Goal: Task Accomplishment & Management: Complete application form

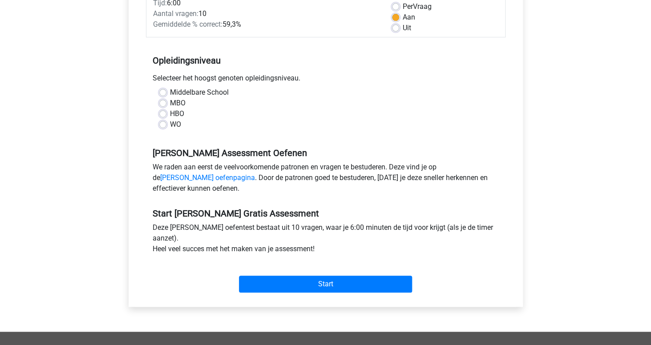
scroll to position [140, 0]
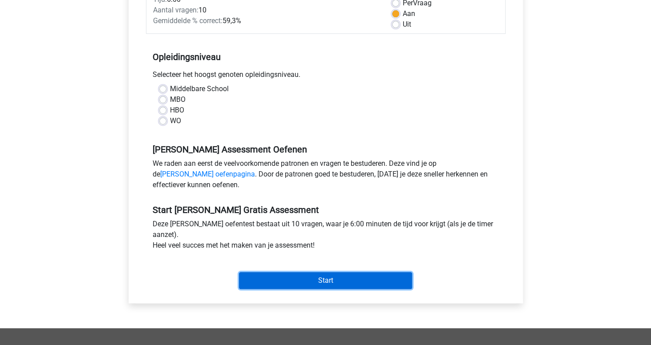
click at [306, 278] on input "Start" at bounding box center [325, 280] width 173 height 17
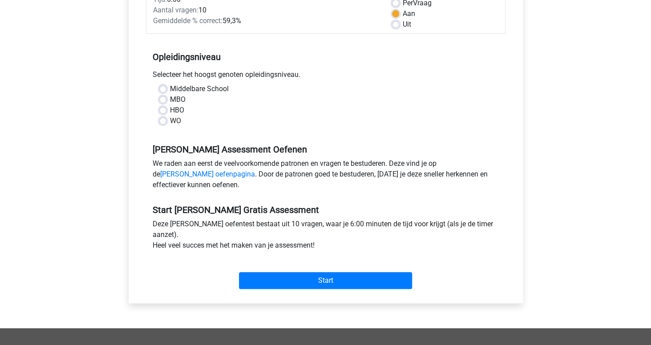
click at [160, 107] on div "HBO" at bounding box center [325, 110] width 333 height 11
click at [170, 110] on label "HBO" at bounding box center [177, 110] width 14 height 11
click at [160, 110] on input "HBO" at bounding box center [162, 109] width 7 height 9
radio input "true"
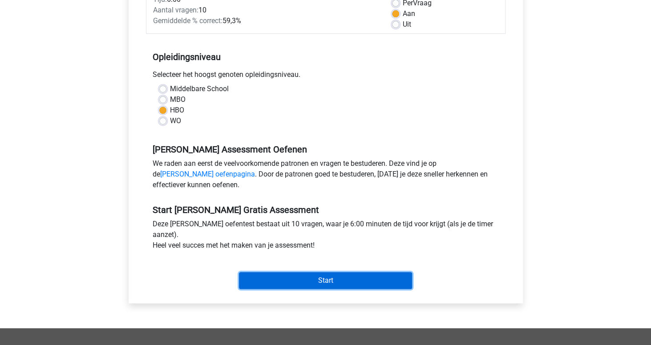
click at [263, 281] on input "Start" at bounding box center [325, 280] width 173 height 17
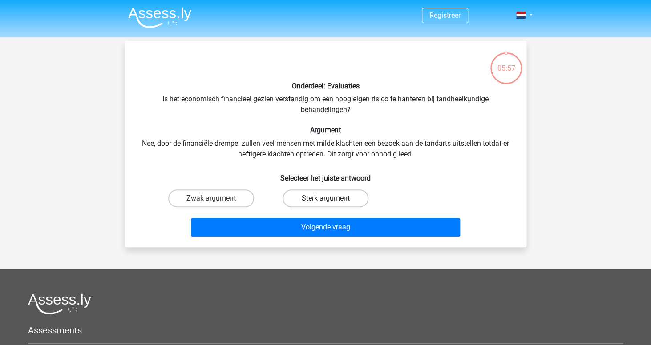
click at [318, 193] on label "Sterk argument" at bounding box center [325, 198] width 86 height 18
click at [325, 198] on input "Sterk argument" at bounding box center [328, 201] width 6 height 6
radio input "true"
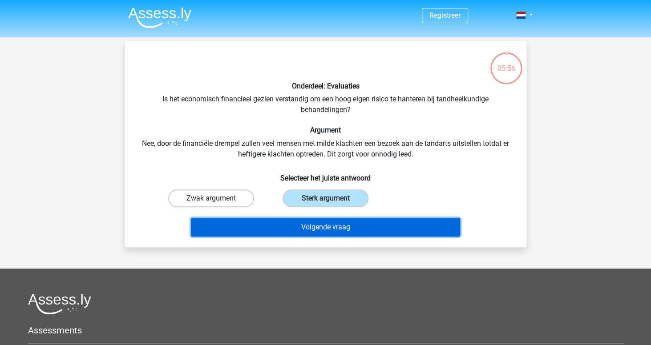
click at [290, 233] on button "Volgende vraag" at bounding box center [325, 227] width 269 height 19
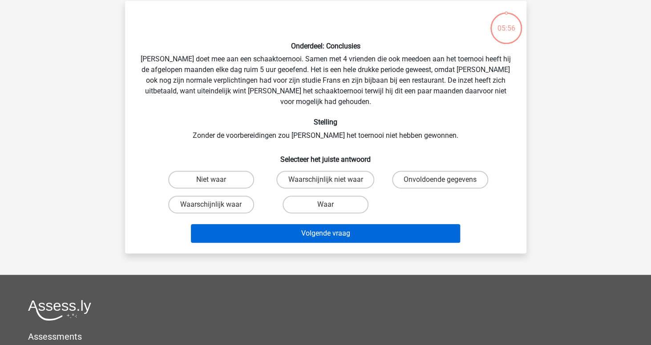
scroll to position [41, 0]
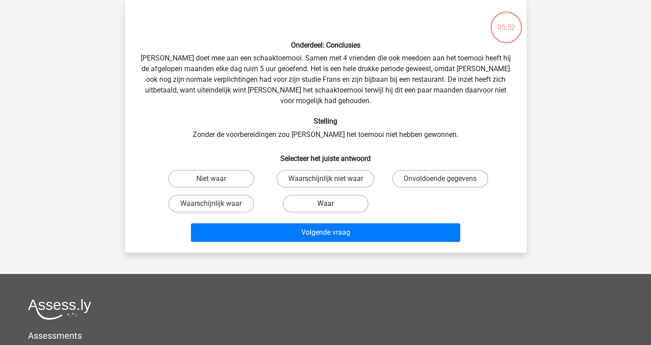
click at [316, 195] on label "Waar" at bounding box center [325, 204] width 86 height 18
click at [325, 204] on input "Waar" at bounding box center [328, 207] width 6 height 6
radio input "true"
click at [316, 195] on label "Waar" at bounding box center [325, 204] width 86 height 18
click at [325, 204] on input "Waar" at bounding box center [328, 207] width 6 height 6
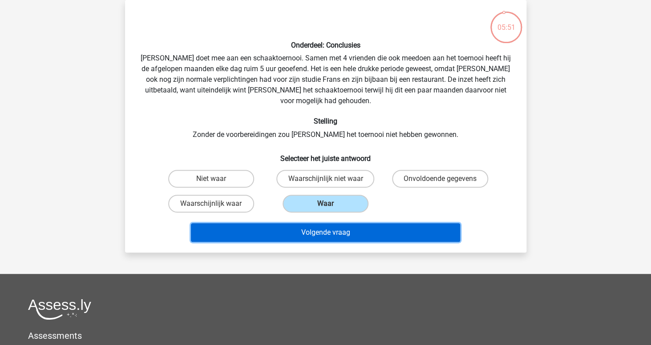
click at [310, 223] on button "Volgende vraag" at bounding box center [325, 232] width 269 height 19
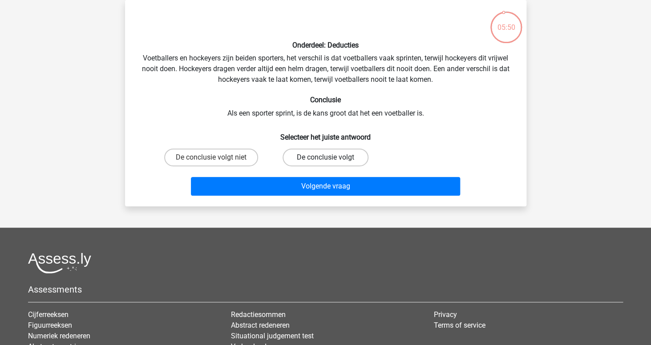
click at [316, 153] on label "De conclusie volgt" at bounding box center [325, 158] width 86 height 18
click at [325, 157] on input "De conclusie volgt" at bounding box center [328, 160] width 6 height 6
radio input "true"
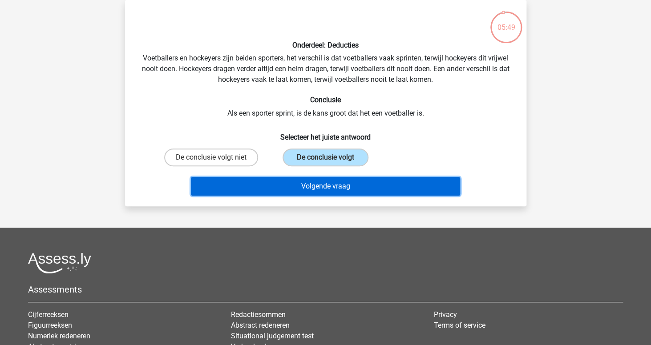
click at [308, 192] on button "Volgende vraag" at bounding box center [325, 186] width 269 height 19
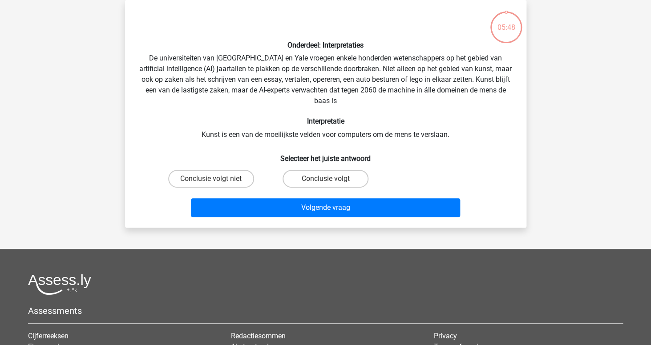
click at [314, 169] on div "Conclusie volgt" at bounding box center [325, 178] width 114 height 25
click at [314, 178] on label "Conclusie volgt" at bounding box center [325, 179] width 86 height 18
click at [325, 179] on input "Conclusie volgt" at bounding box center [328, 182] width 6 height 6
radio input "true"
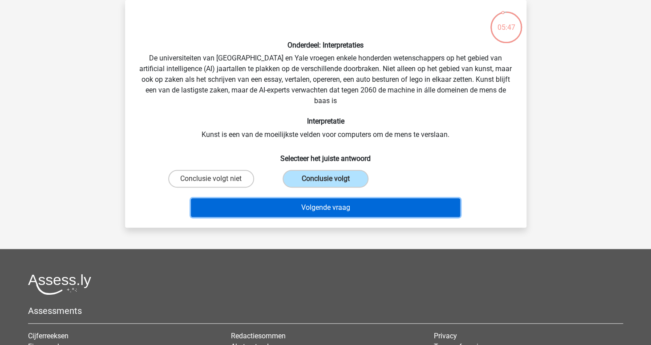
click at [311, 208] on button "Volgende vraag" at bounding box center [325, 207] width 269 height 19
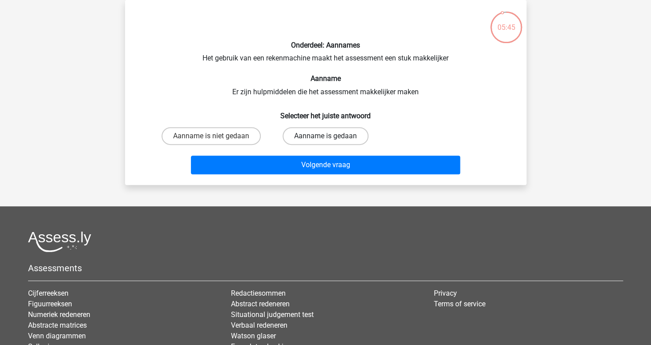
click at [322, 140] on label "Aanname is gedaan" at bounding box center [325, 136] width 86 height 18
click at [325, 140] on input "Aanname is gedaan" at bounding box center [328, 139] width 6 height 6
radio input "true"
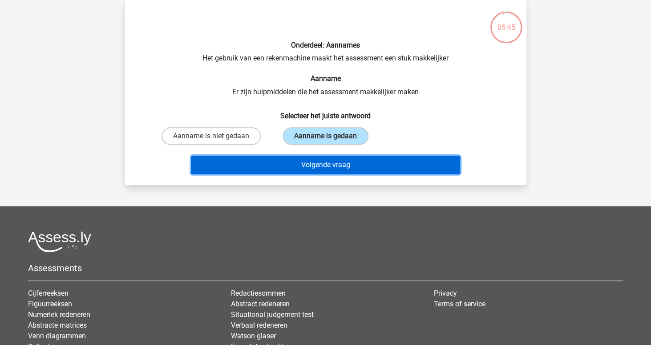
click at [315, 172] on button "Volgende vraag" at bounding box center [325, 165] width 269 height 19
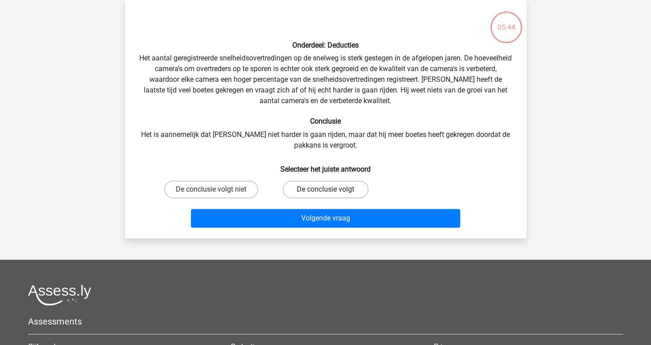
click at [310, 182] on label "De conclusie volgt" at bounding box center [325, 190] width 86 height 18
click at [325, 189] on input "De conclusie volgt" at bounding box center [328, 192] width 6 height 6
radio input "true"
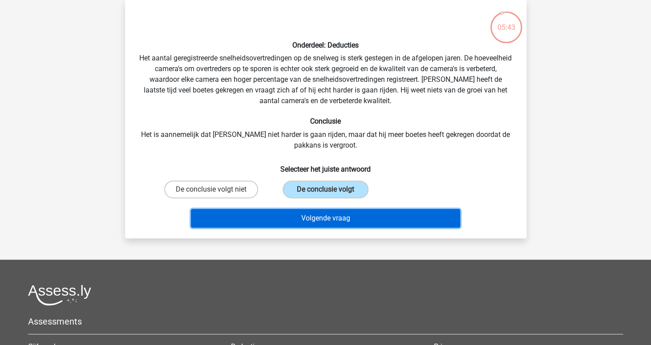
click at [310, 218] on button "Volgende vraag" at bounding box center [325, 218] width 269 height 19
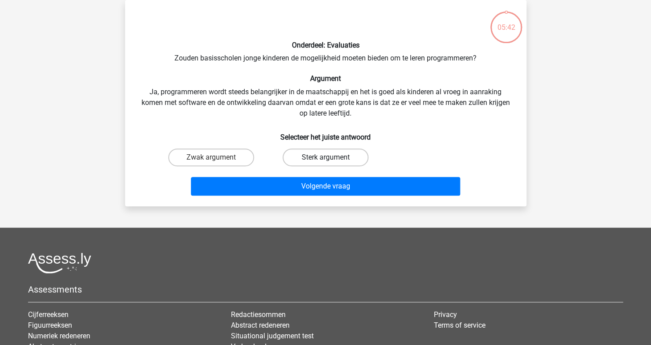
click at [317, 157] on label "Sterk argument" at bounding box center [325, 158] width 86 height 18
click at [325, 157] on input "Sterk argument" at bounding box center [328, 160] width 6 height 6
radio input "true"
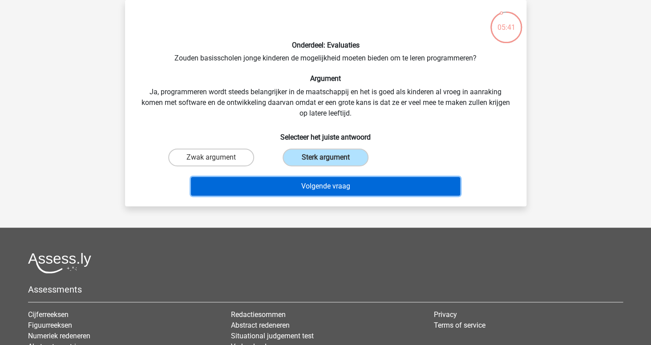
click at [308, 190] on button "Volgende vraag" at bounding box center [325, 186] width 269 height 19
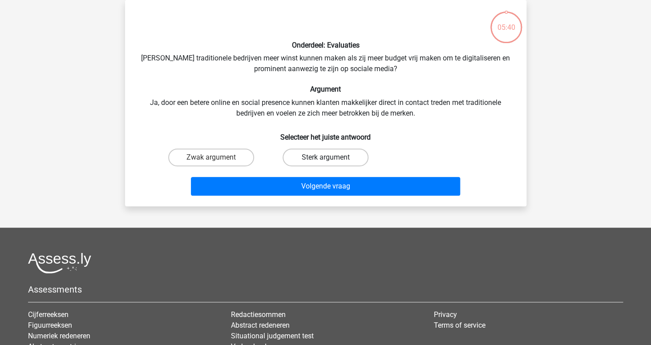
click at [318, 165] on label "Sterk argument" at bounding box center [325, 158] width 86 height 18
click at [325, 163] on input "Sterk argument" at bounding box center [328, 160] width 6 height 6
radio input "true"
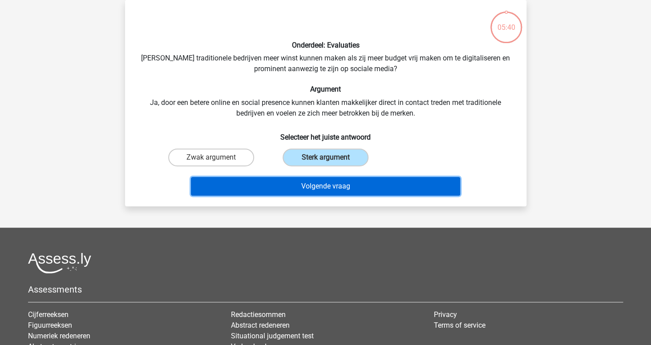
click at [312, 184] on button "Volgende vraag" at bounding box center [325, 186] width 269 height 19
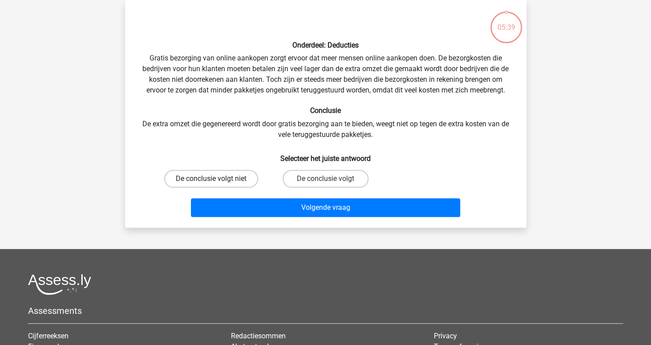
click at [227, 182] on label "De conclusie volgt niet" at bounding box center [211, 179] width 94 height 18
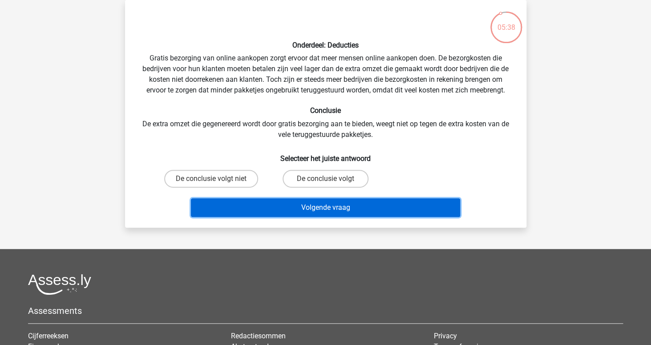
click at [257, 211] on button "Volgende vraag" at bounding box center [325, 207] width 269 height 19
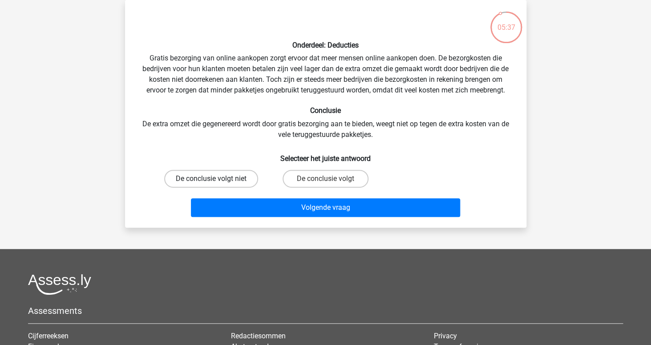
click at [232, 182] on label "De conclusie volgt niet" at bounding box center [211, 179] width 94 height 18
click at [217, 182] on input "De conclusie volgt niet" at bounding box center [214, 182] width 6 height 6
radio input "true"
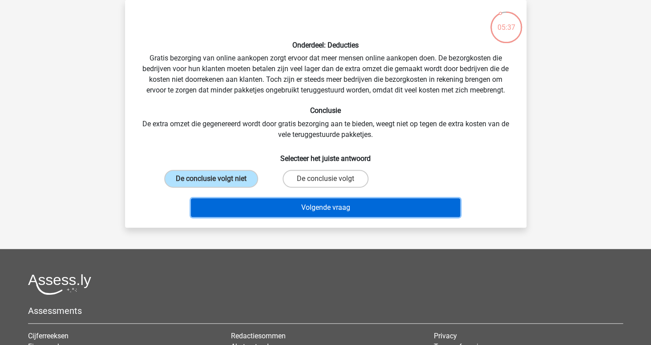
click at [259, 206] on button "Volgende vraag" at bounding box center [325, 207] width 269 height 19
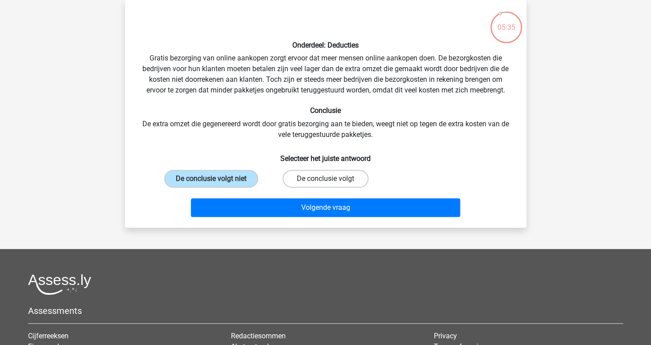
click at [324, 172] on label "De conclusie volgt" at bounding box center [325, 179] width 86 height 18
click at [325, 179] on input "De conclusie volgt" at bounding box center [328, 182] width 6 height 6
radio input "true"
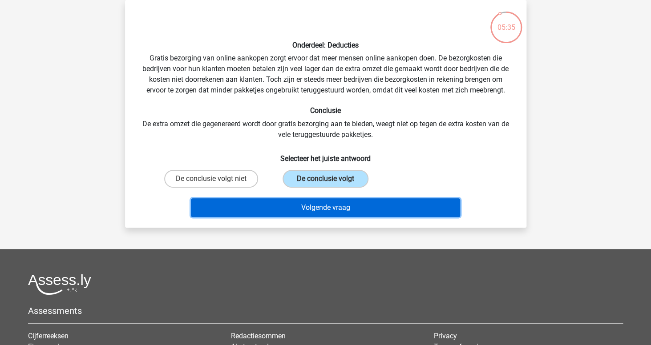
click at [312, 209] on button "Volgende vraag" at bounding box center [325, 207] width 269 height 19
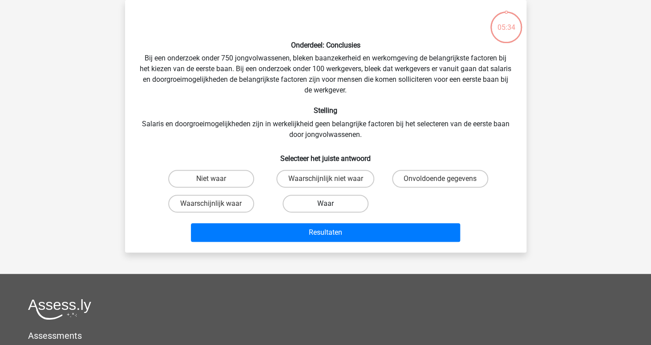
click at [317, 206] on label "Waar" at bounding box center [325, 204] width 86 height 18
click at [325, 206] on input "Waar" at bounding box center [328, 207] width 6 height 6
radio input "true"
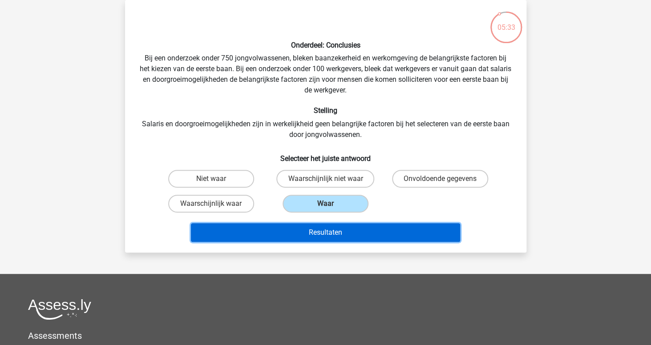
click at [311, 235] on button "Resultaten" at bounding box center [325, 232] width 269 height 19
